Goal: Task Accomplishment & Management: Manage account settings

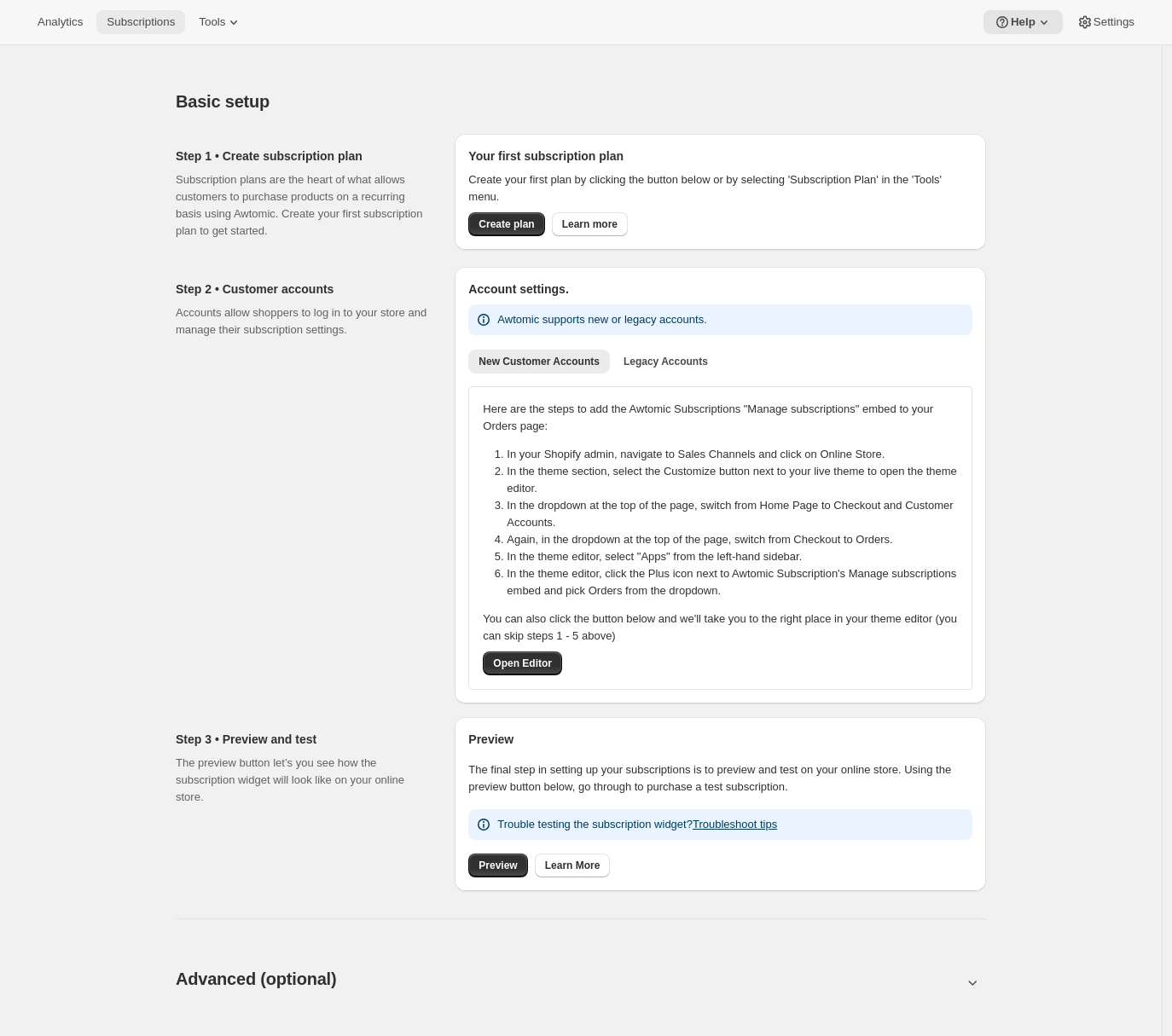
click at [138, 22] on span "Subscriptions" at bounding box center [141, 23] width 68 height 14
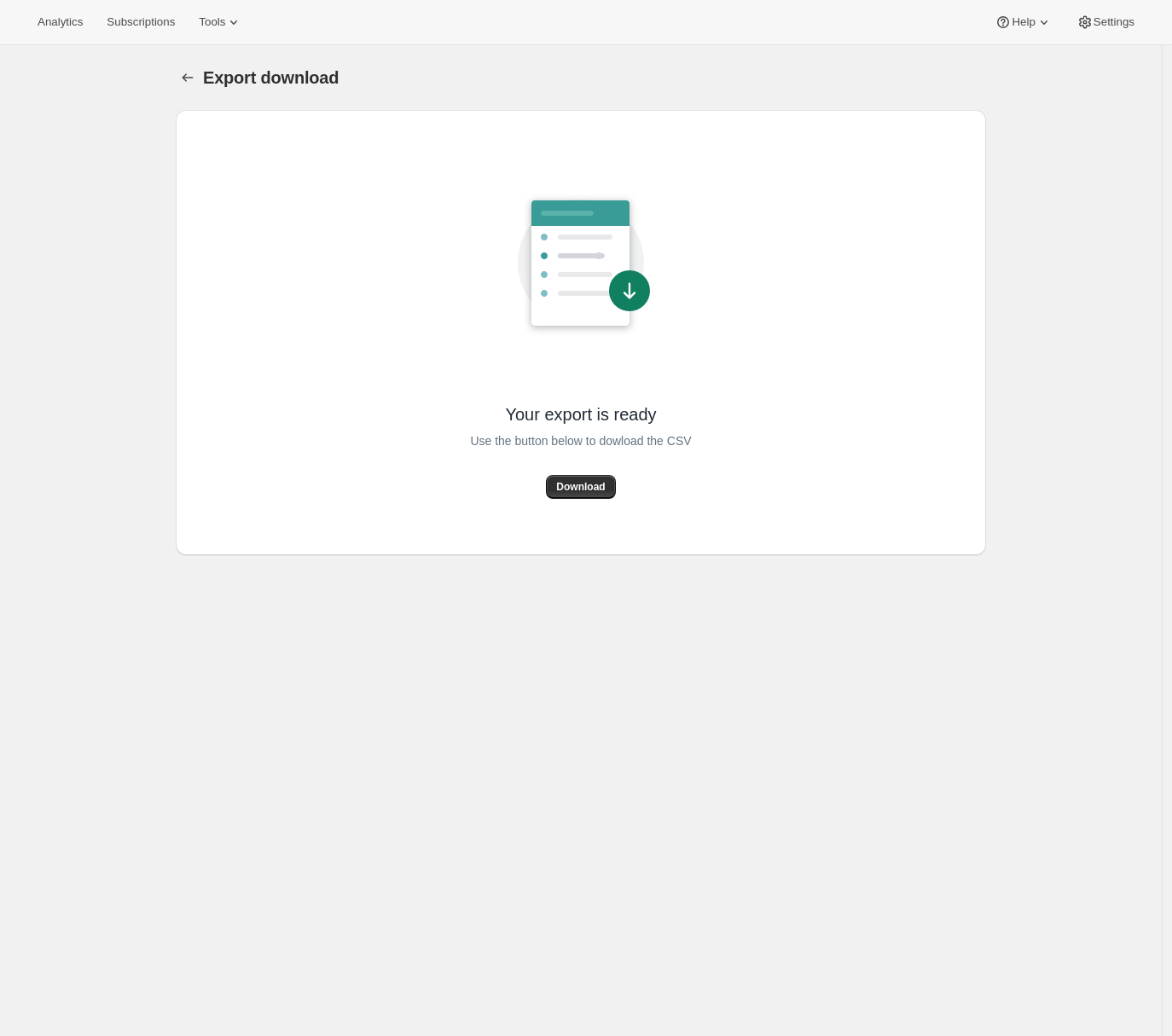
click at [58, 17] on span "Analytics" at bounding box center [60, 23] width 45 height 14
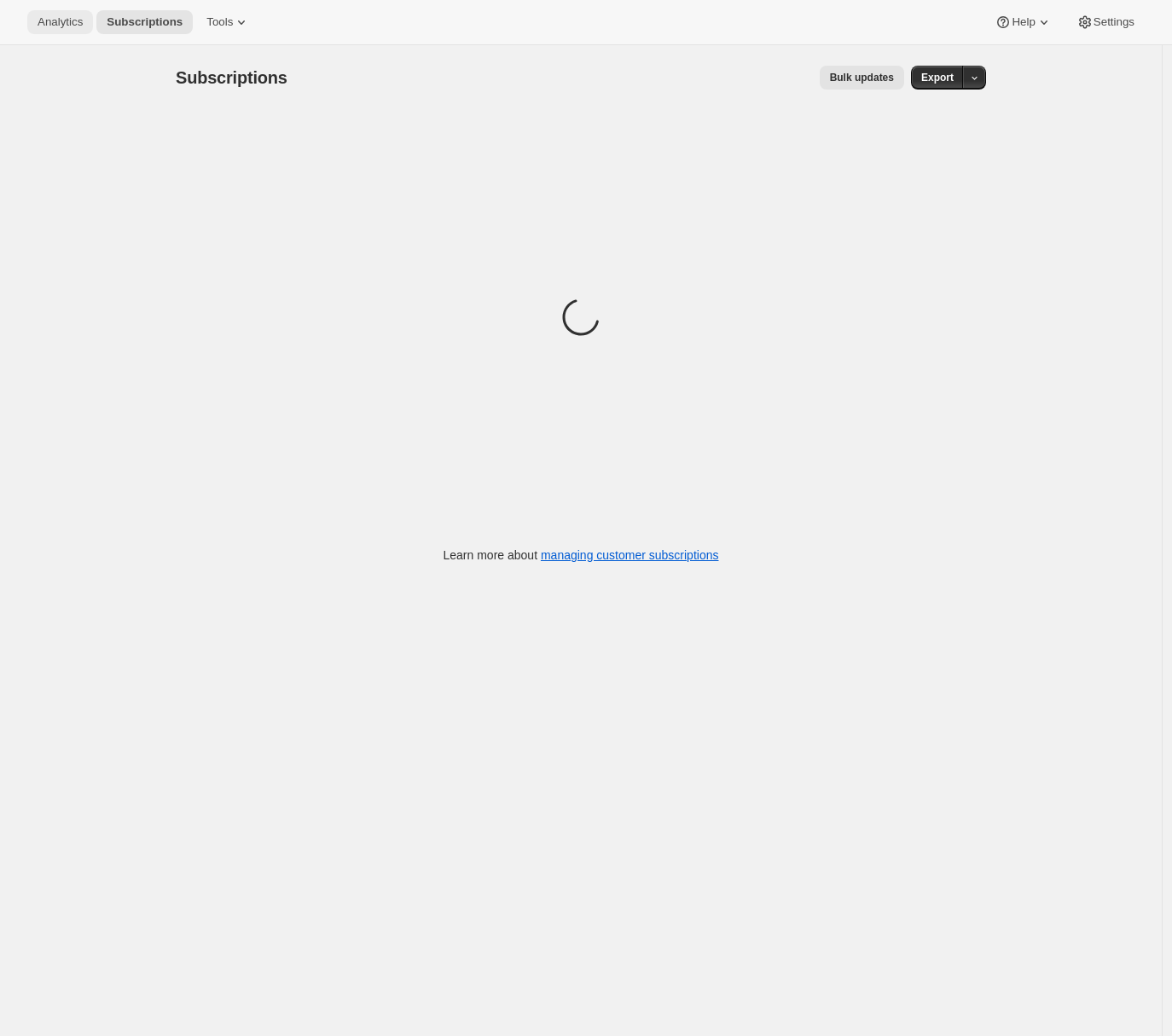
click at [53, 21] on span "Analytics" at bounding box center [60, 23] width 45 height 14
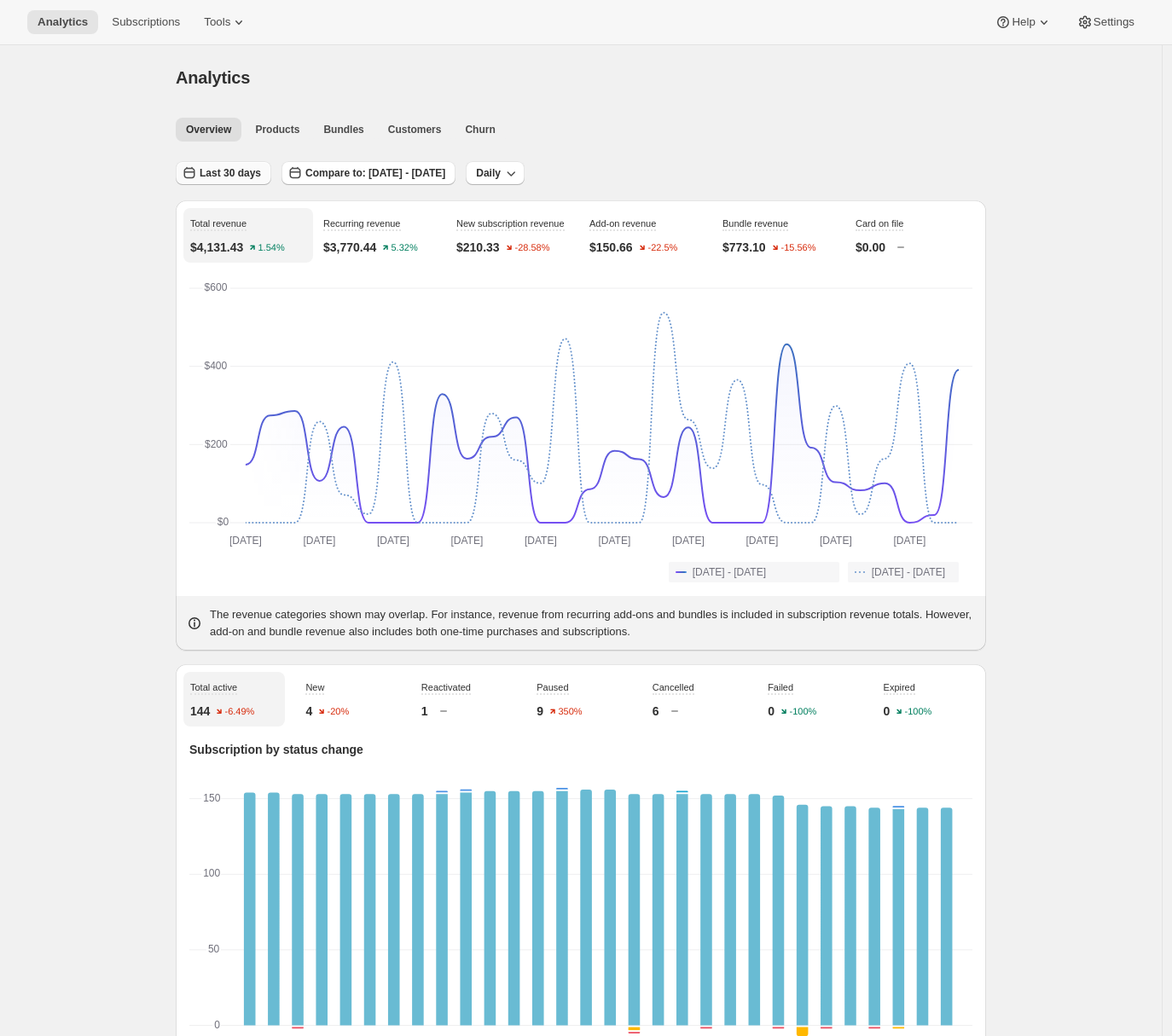
click at [241, 169] on span "Last 30 days" at bounding box center [230, 173] width 61 height 14
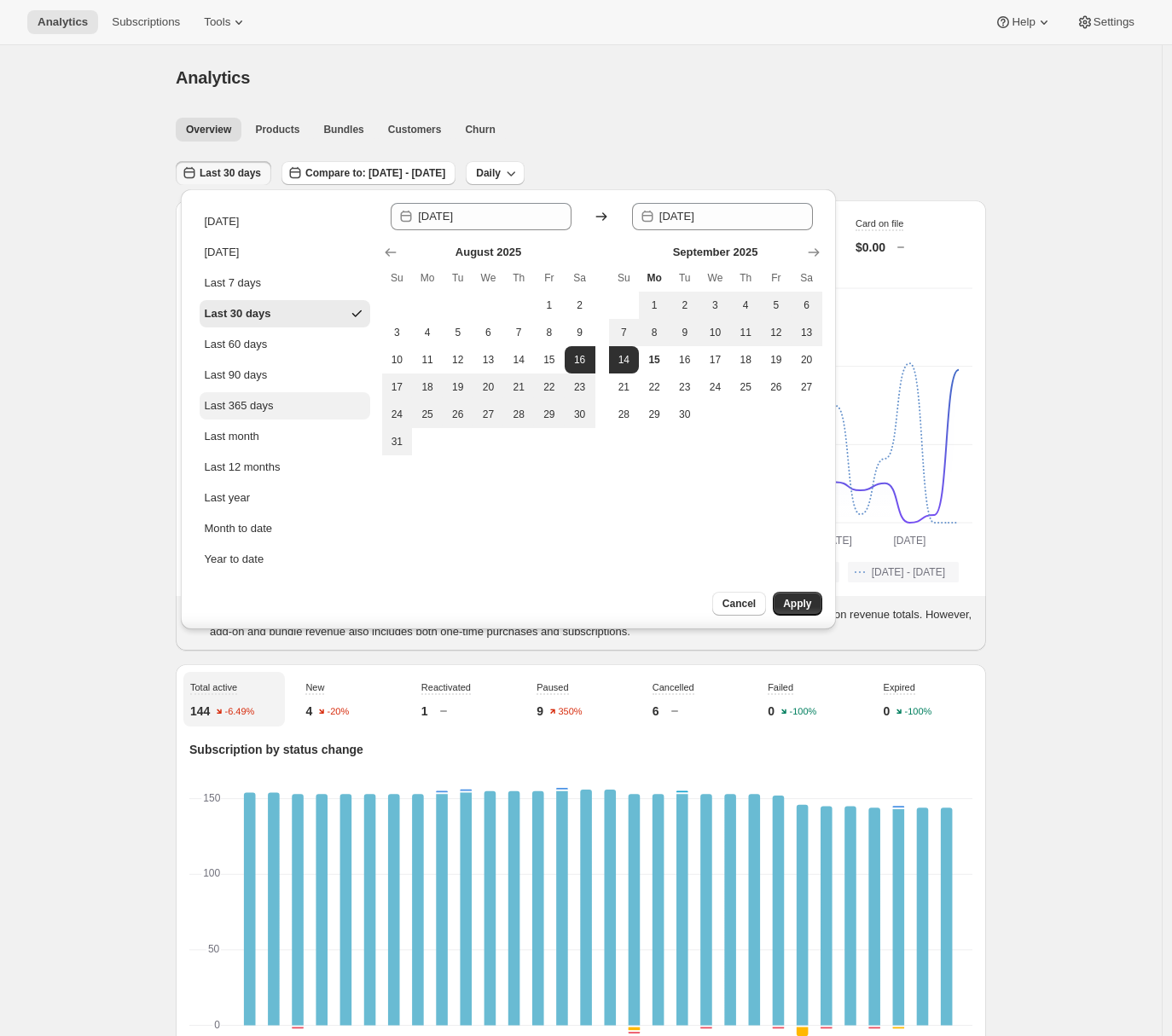
click at [238, 397] on div "Last 365 days" at bounding box center [239, 406] width 69 height 17
type input "2024-09-15"
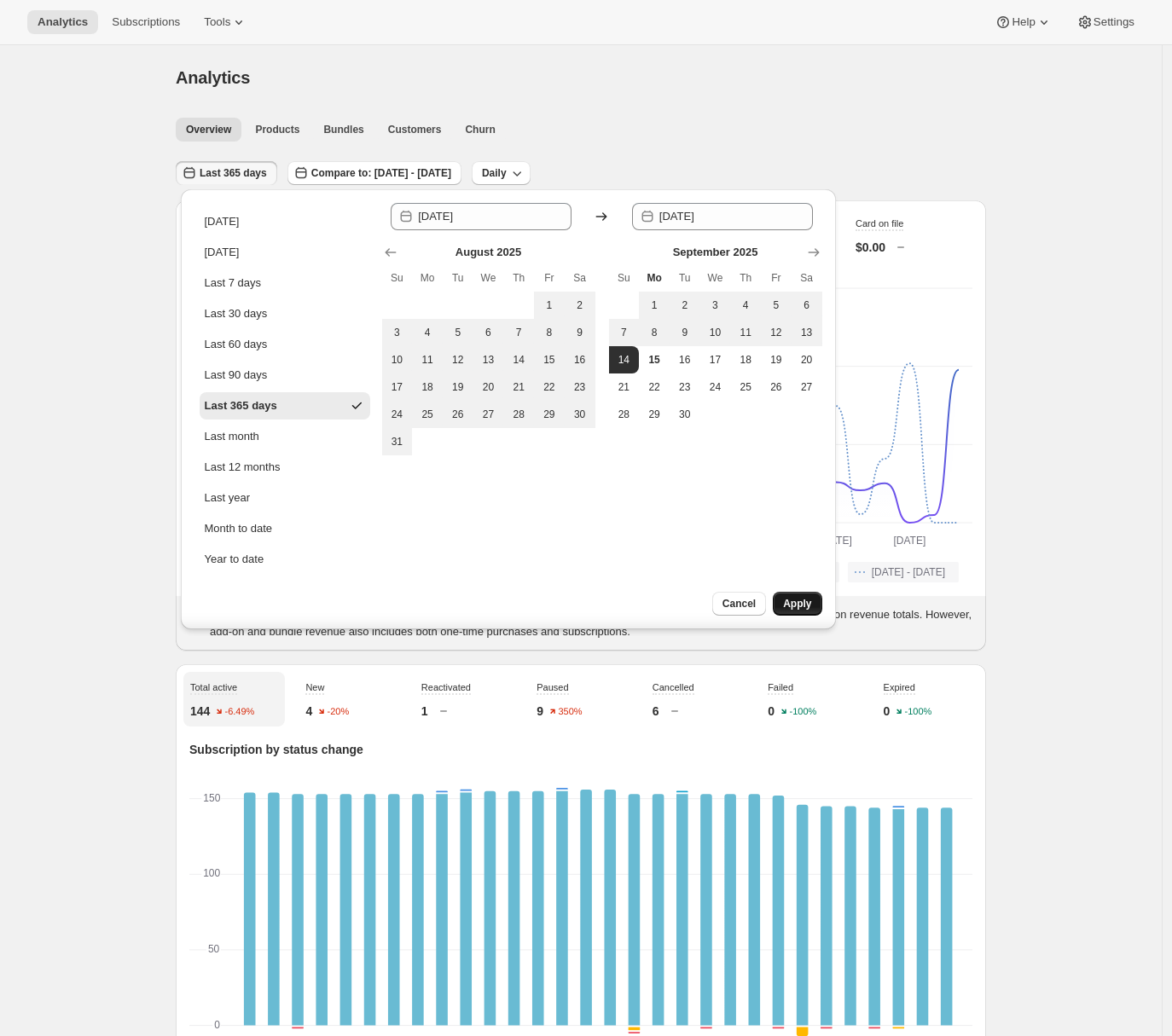
click at [789, 605] on span "Apply" at bounding box center [797, 604] width 28 height 14
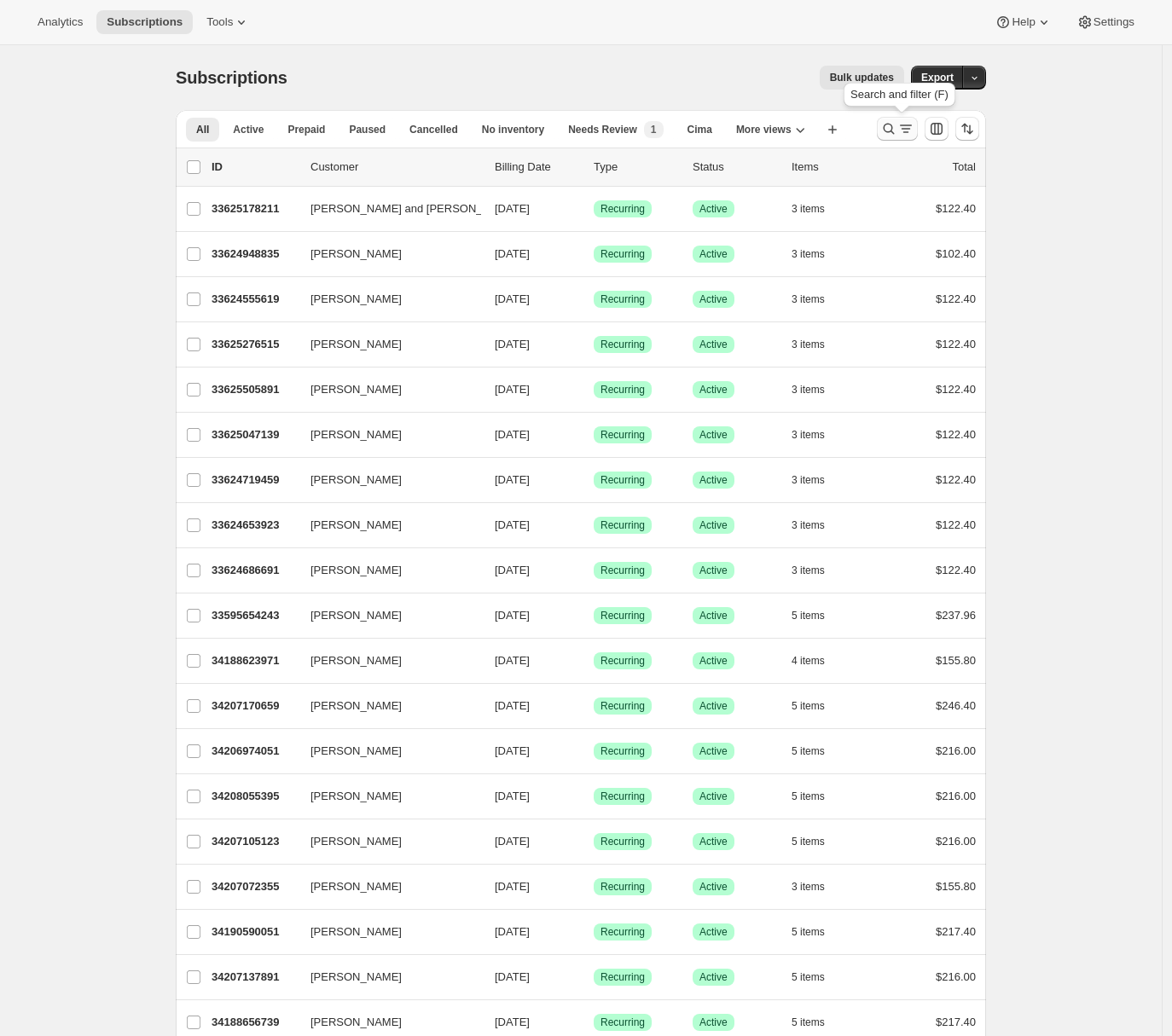
click at [890, 128] on icon "Search and filter results" at bounding box center [889, 129] width 17 height 17
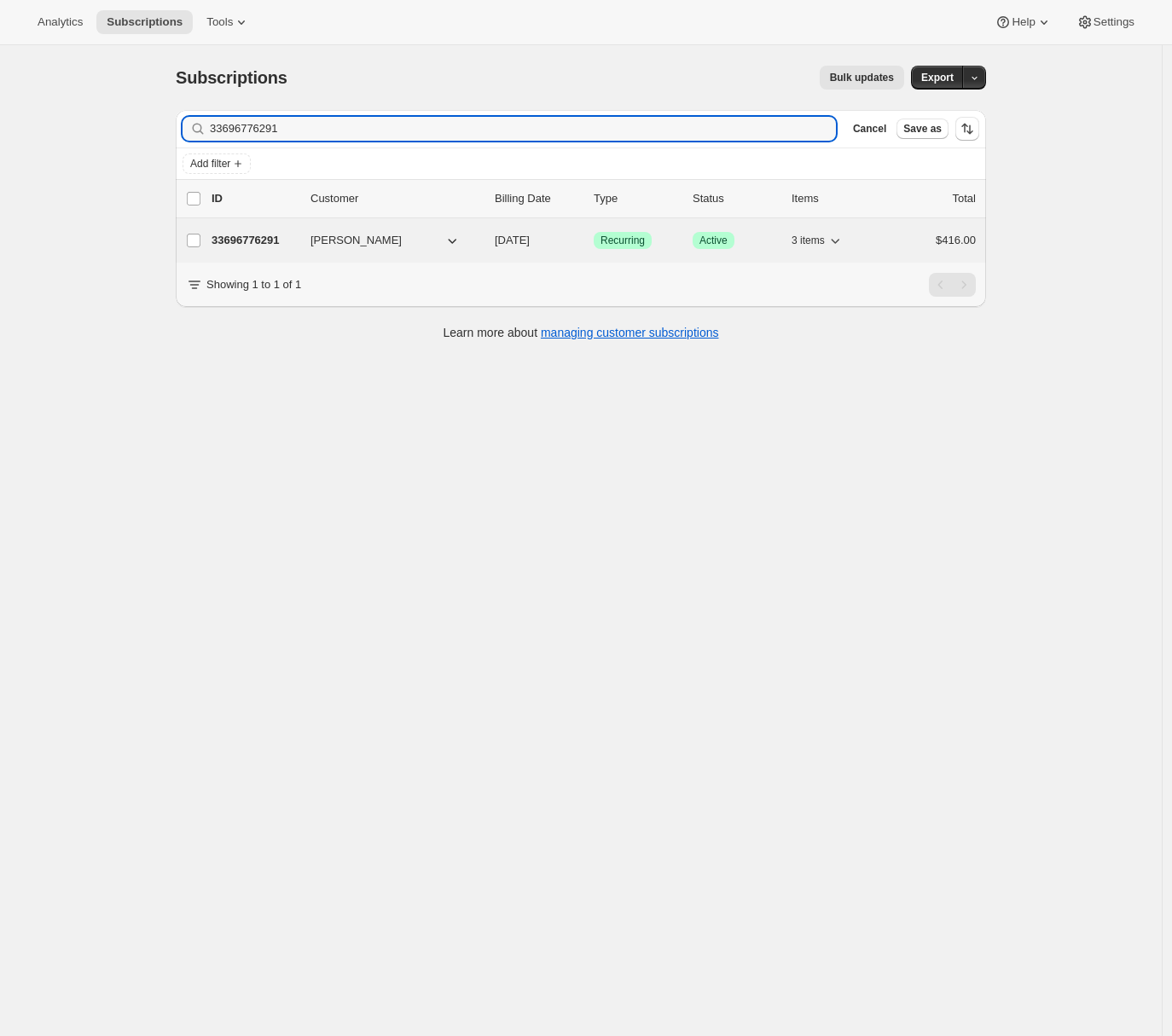
type input "33696776291"
click at [235, 234] on p "33696776291" at bounding box center [255, 240] width 86 height 17
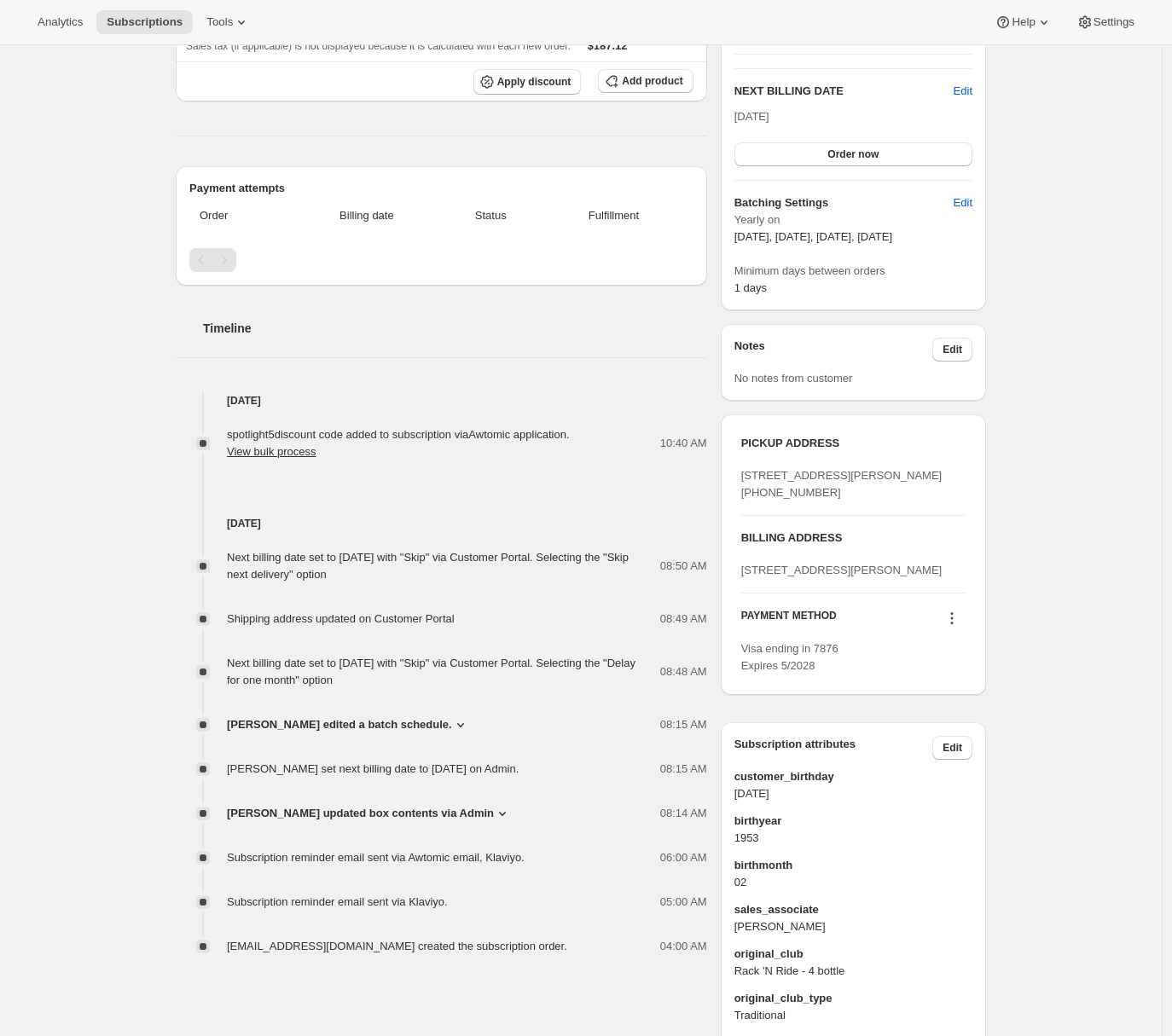
scroll to position [617, 0]
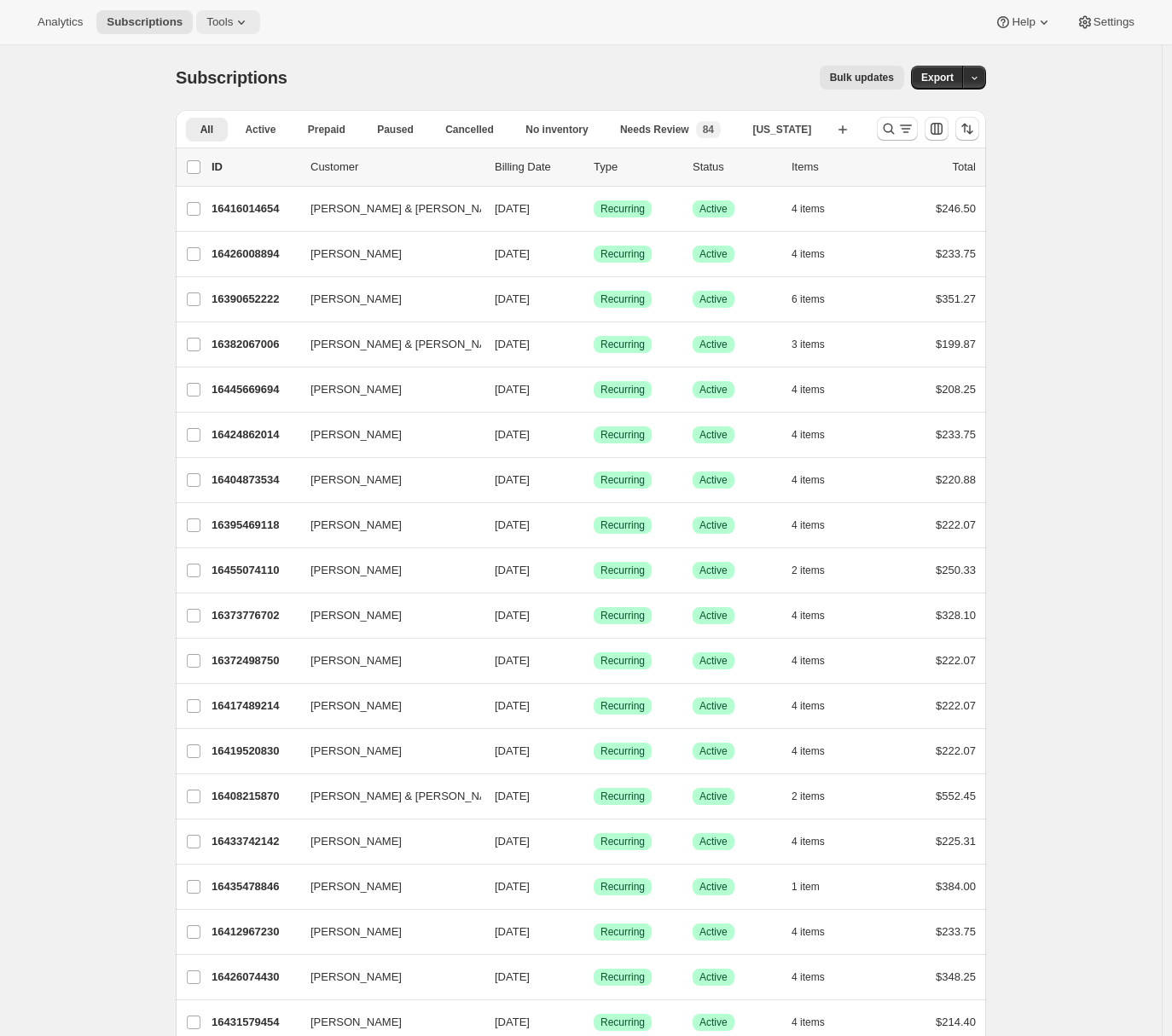
click at [241, 15] on icon at bounding box center [241, 23] width 17 height 17
